Goal: Check status: Check status

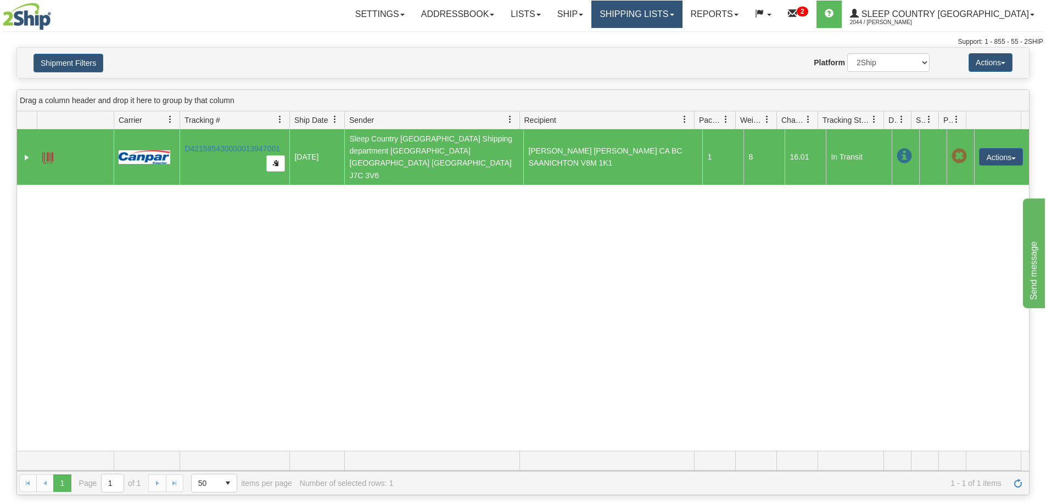
click at [682, 9] on link "Shipping lists" at bounding box center [636, 14] width 91 height 27
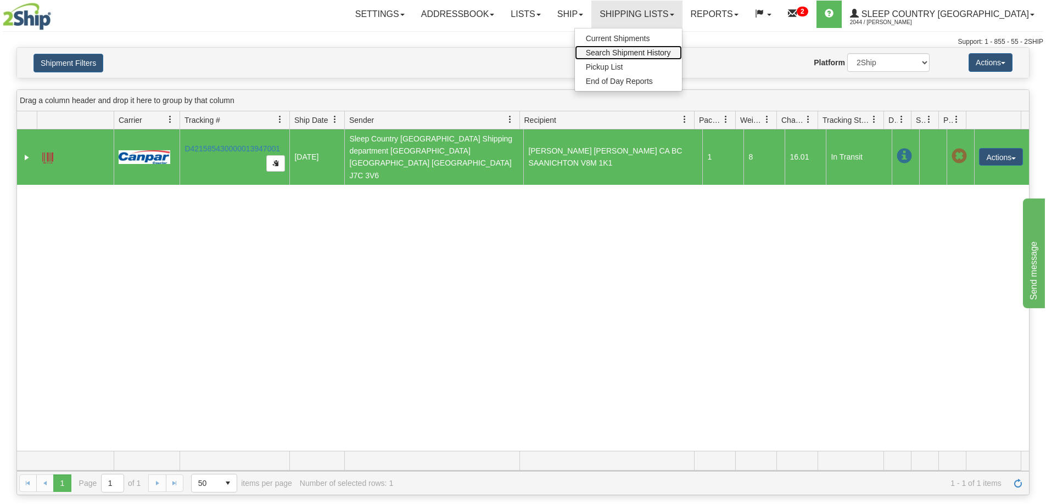
click at [671, 57] on span "Search Shipment History" at bounding box center [628, 52] width 85 height 9
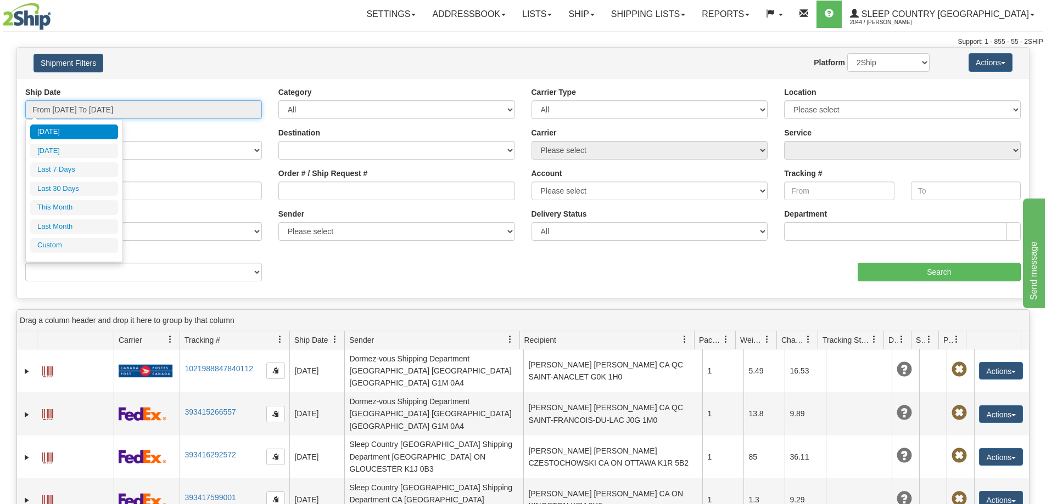
click at [138, 111] on input "From 09/19/2025 To 09/20/2025" at bounding box center [143, 109] width 237 height 19
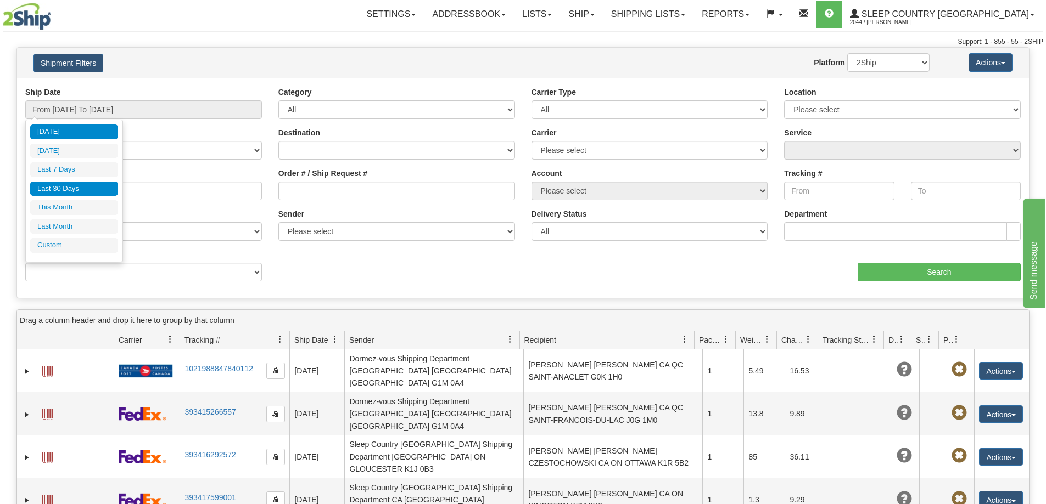
click at [80, 192] on li "Last 30 Days" at bounding box center [74, 189] width 88 height 15
type input "From [DATE] To [DATE]"
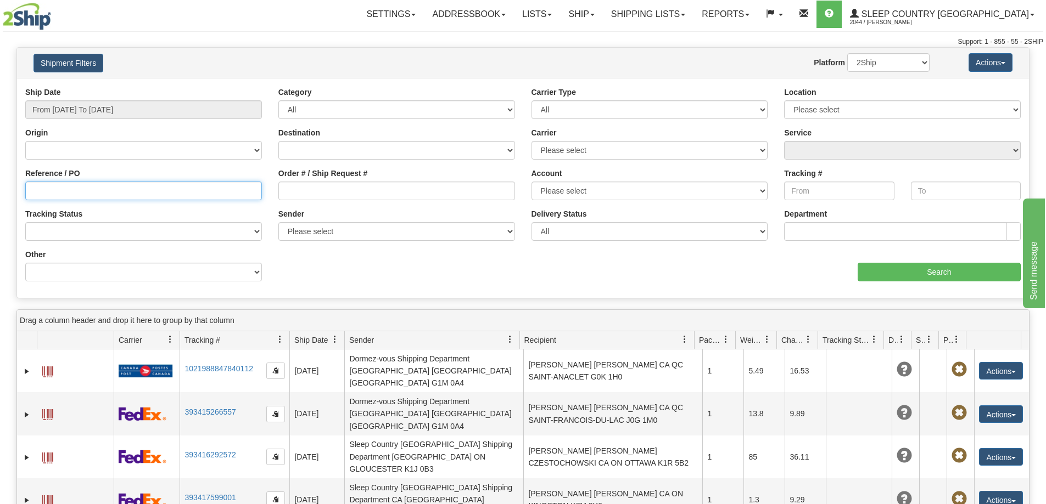
click at [121, 195] on input "Reference / PO" at bounding box center [143, 191] width 237 height 19
paste input "9000I080450"
type input "9000I080450"
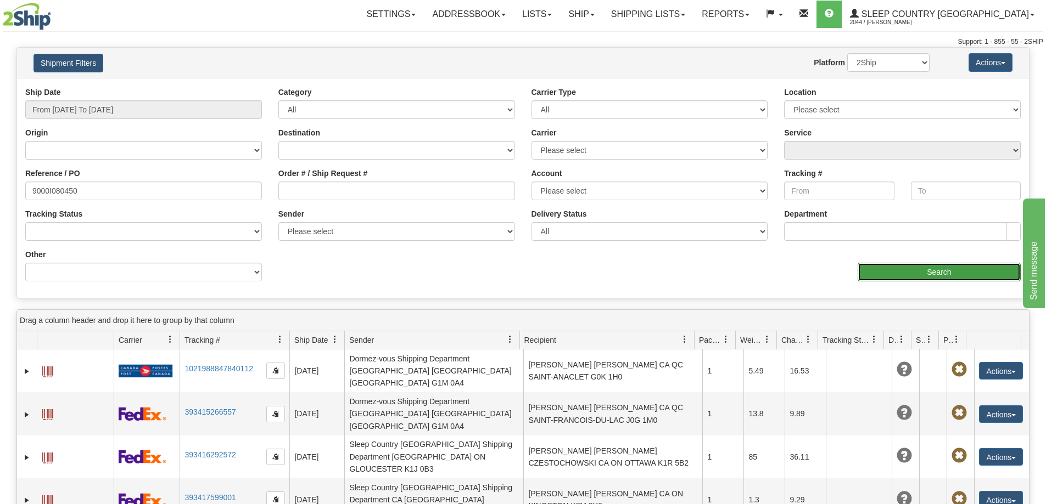
click at [903, 269] on input "Search" at bounding box center [938, 272] width 163 height 19
